Goal: Task Accomplishment & Management: Manage account settings

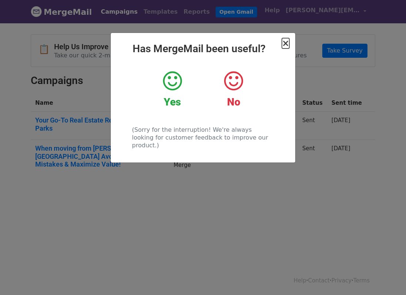
click at [287, 43] on span "×" at bounding box center [285, 43] width 7 height 10
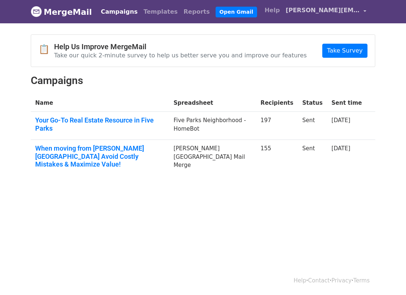
click at [301, 10] on span "[PERSON_NAME][EMAIL_ADDRESS][DOMAIN_NAME]" at bounding box center [322, 10] width 74 height 9
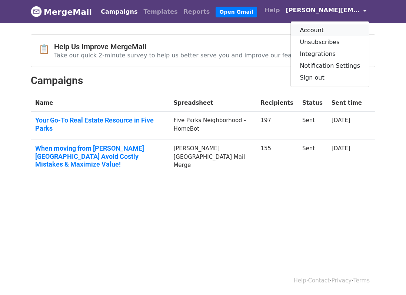
click at [318, 34] on link "Account" at bounding box center [329, 30] width 78 height 12
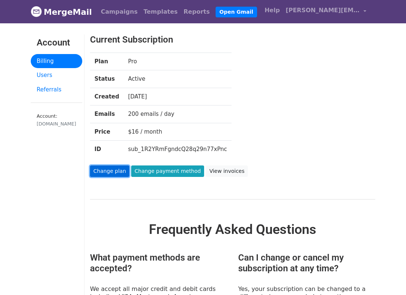
click at [110, 170] on link "Change plan" at bounding box center [109, 170] width 39 height 11
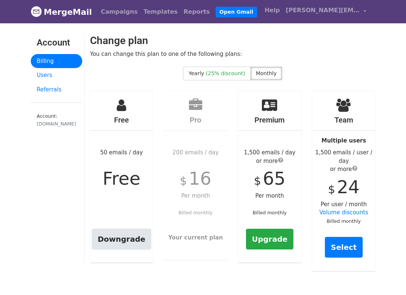
click at [121, 233] on link "Downgrade" at bounding box center [122, 239] width 60 height 21
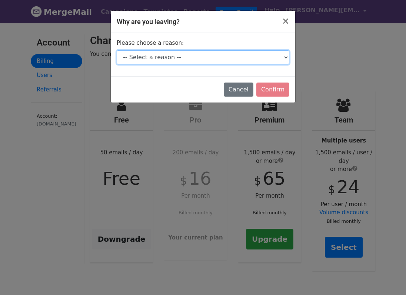
click at [198, 59] on select "-- Select a reason -- I don't send enough emails It's too expensive I had a tec…" at bounding box center [203, 57] width 172 height 14
select select "I don't send enough emails"
click at [117, 50] on select "-- Select a reason -- I don't send enough emails It's too expensive I had a tec…" at bounding box center [203, 57] width 172 height 14
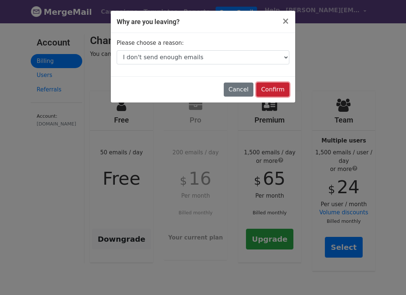
click at [276, 91] on input "Confirm" at bounding box center [272, 90] width 33 height 14
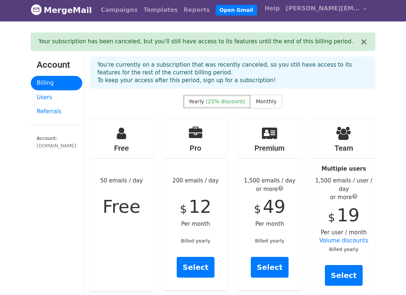
scroll to position [3, 0]
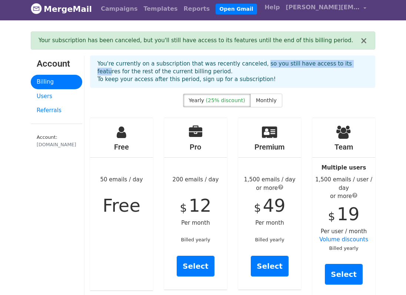
drag, startPoint x: 253, startPoint y: 64, endPoint x: 339, endPoint y: 66, distance: 86.2
click at [339, 66] on p "You're currently on a subscription that was recently canceled, so you still hav…" at bounding box center [232, 71] width 270 height 23
drag, startPoint x: 153, startPoint y: 71, endPoint x: 182, endPoint y: 71, distance: 28.9
click at [182, 71] on p "You're currently on a subscription that was recently canceled, so you still hav…" at bounding box center [232, 71] width 270 height 23
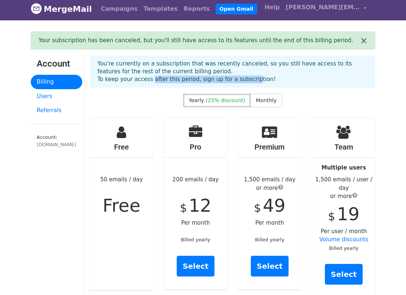
drag, startPoint x: 148, startPoint y: 78, endPoint x: 243, endPoint y: 77, distance: 95.1
click at [244, 77] on p "You're currently on a subscription that was recently canceled, so you still hav…" at bounding box center [232, 71] width 270 height 23
click at [127, 94] on div "Yearly (25% discount) Monthly" at bounding box center [232, 102] width 296 height 17
click at [42, 82] on link "Billing" at bounding box center [56, 82] width 51 height 14
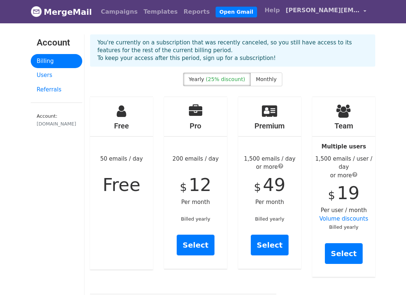
click at [333, 12] on span "[PERSON_NAME][EMAIL_ADDRESS][DOMAIN_NAME]" at bounding box center [322, 10] width 74 height 9
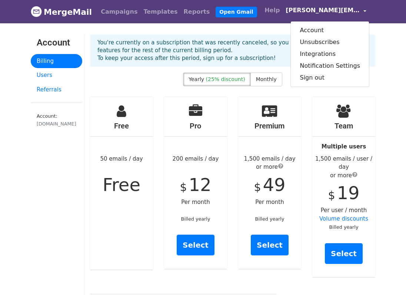
click at [137, 79] on div "Yearly (25% discount) Monthly" at bounding box center [232, 81] width 296 height 17
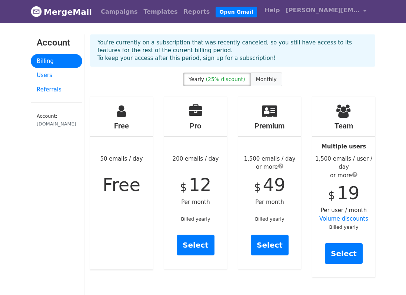
click at [262, 79] on span "Monthly" at bounding box center [266, 79] width 21 height 6
click at [219, 79] on span "(25% discount)" at bounding box center [225, 79] width 39 height 6
click at [45, 74] on link "Users" at bounding box center [56, 75] width 51 height 14
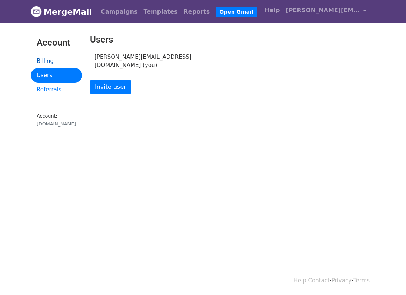
click at [46, 60] on link "Billing" at bounding box center [56, 61] width 51 height 14
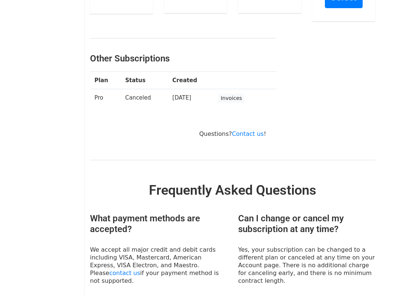
scroll to position [257, 0]
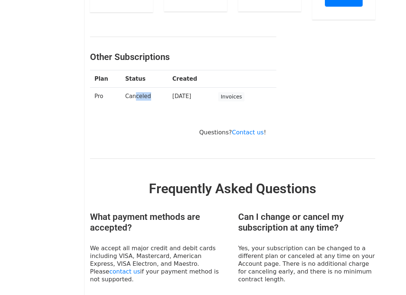
drag, startPoint x: 130, startPoint y: 91, endPoint x: 156, endPoint y: 91, distance: 25.9
click at [156, 91] on td "Canceled" at bounding box center [144, 97] width 47 height 19
drag, startPoint x: 161, startPoint y: 86, endPoint x: 198, endPoint y: 88, distance: 37.4
click at [199, 88] on td "[DATE]" at bounding box center [191, 97] width 46 height 19
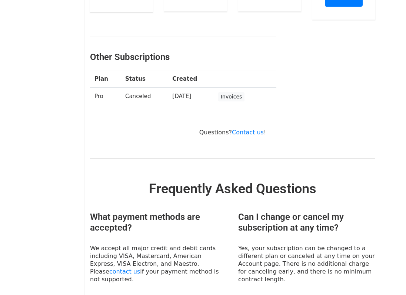
click at [198, 88] on td "[DATE]" at bounding box center [191, 97] width 46 height 19
click at [239, 92] on link "Invoices" at bounding box center [231, 96] width 26 height 9
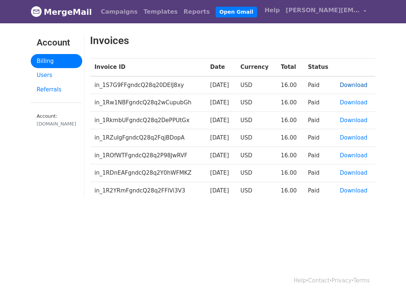
click at [353, 84] on link "Download" at bounding box center [353, 85] width 28 height 7
click at [359, 102] on link "Download" at bounding box center [353, 102] width 28 height 7
click at [357, 120] on link "Download" at bounding box center [353, 120] width 28 height 7
click at [354, 139] on link "Download" at bounding box center [353, 137] width 28 height 7
click at [352, 154] on link "Download" at bounding box center [353, 155] width 28 height 7
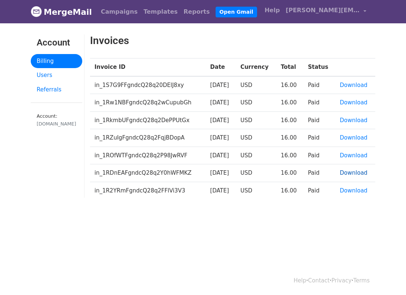
click at [352, 172] on link "Download" at bounding box center [353, 172] width 28 height 7
click at [356, 189] on link "Download" at bounding box center [353, 190] width 28 height 7
